Goal: Navigation & Orientation: Find specific page/section

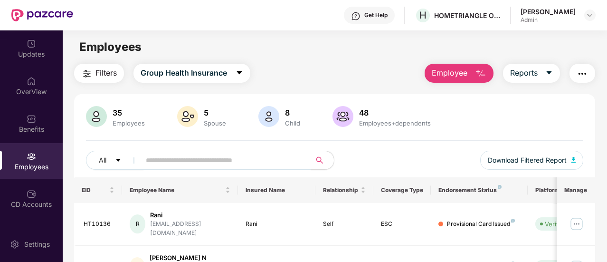
scroll to position [251, 0]
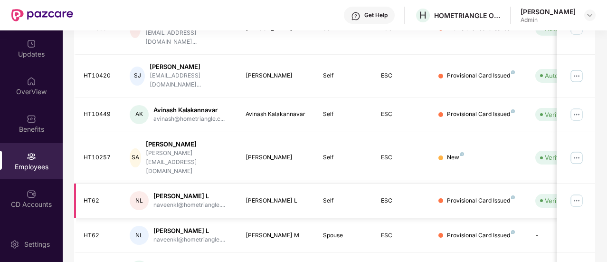
scroll to position [320, 0]
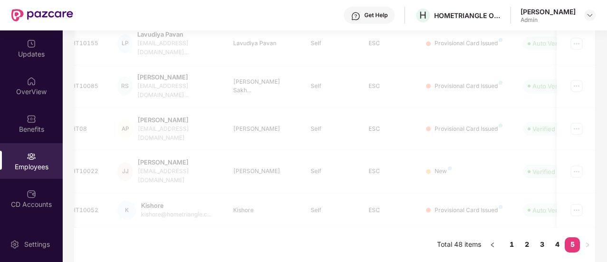
scroll to position [251, 0]
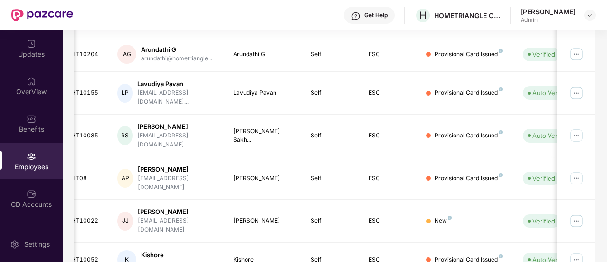
drag, startPoint x: 571, startPoint y: 241, endPoint x: 576, endPoint y: 248, distance: 7.8
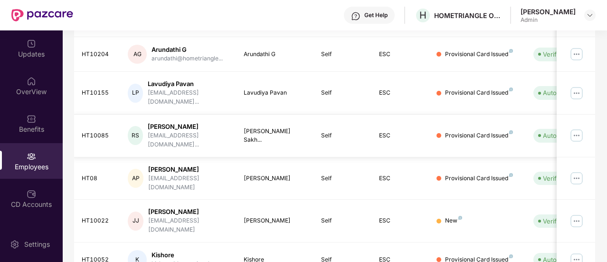
scroll to position [0, 0]
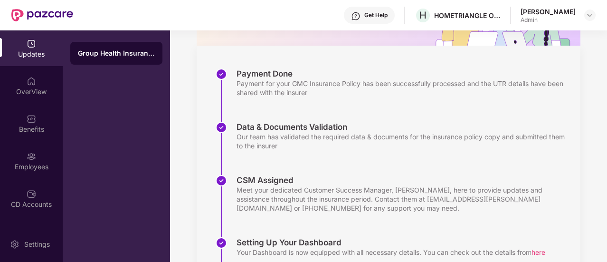
scroll to position [117, 0]
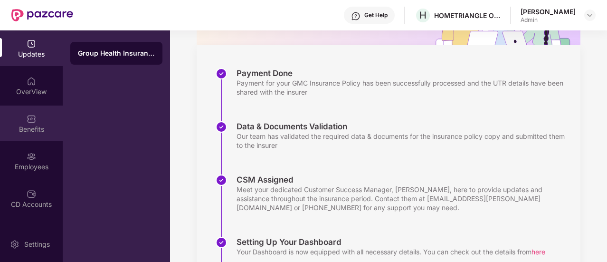
click at [31, 127] on div "Benefits" at bounding box center [31, 129] width 63 height 10
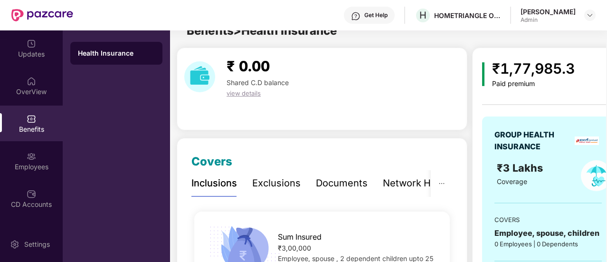
scroll to position [117, 0]
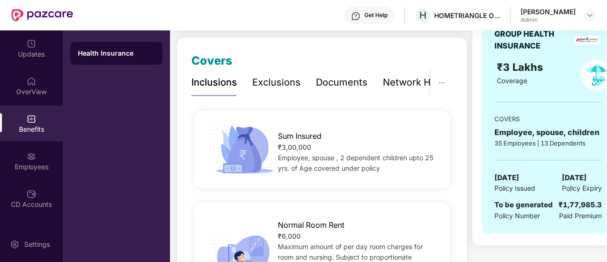
click at [288, 183] on div "Sum Insured ₹3,00,000 Employee, spouse , 2 dependent children upto 25 yrs. of A…" at bounding box center [322, 149] width 256 height 77
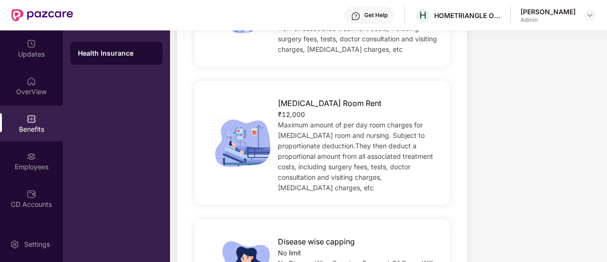
scroll to position [366, 0]
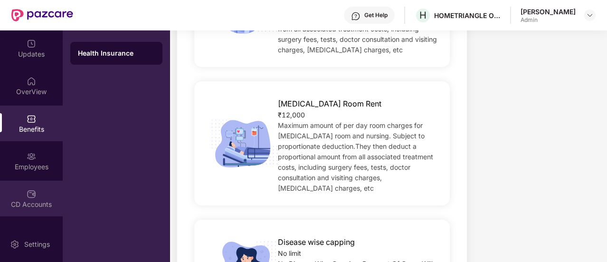
click at [31, 208] on div "CD Accounts" at bounding box center [31, 205] width 63 height 10
